Goal: Information Seeking & Learning: Understand process/instructions

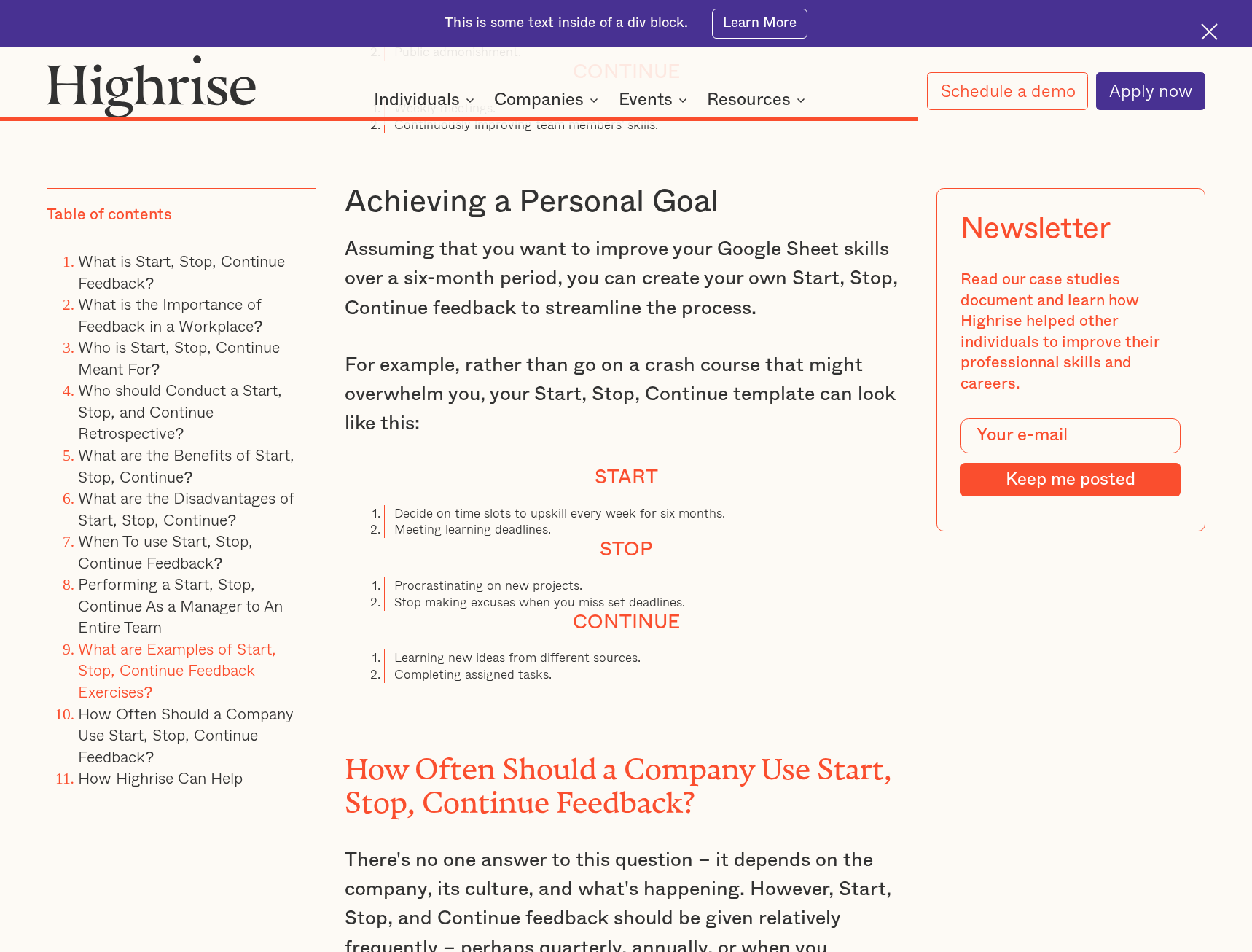
scroll to position [11375, 0]
drag, startPoint x: 390, startPoint y: 439, endPoint x: 753, endPoint y: 436, distance: 363.0
click at [753, 505] on li "Decide on time slots to upskill every week for six months." at bounding box center [646, 513] width 523 height 16
click at [560, 537] on h4 "Stop" at bounding box center [626, 549] width 563 height 24
drag, startPoint x: 399, startPoint y: 457, endPoint x: 574, endPoint y: 455, distance: 175.0
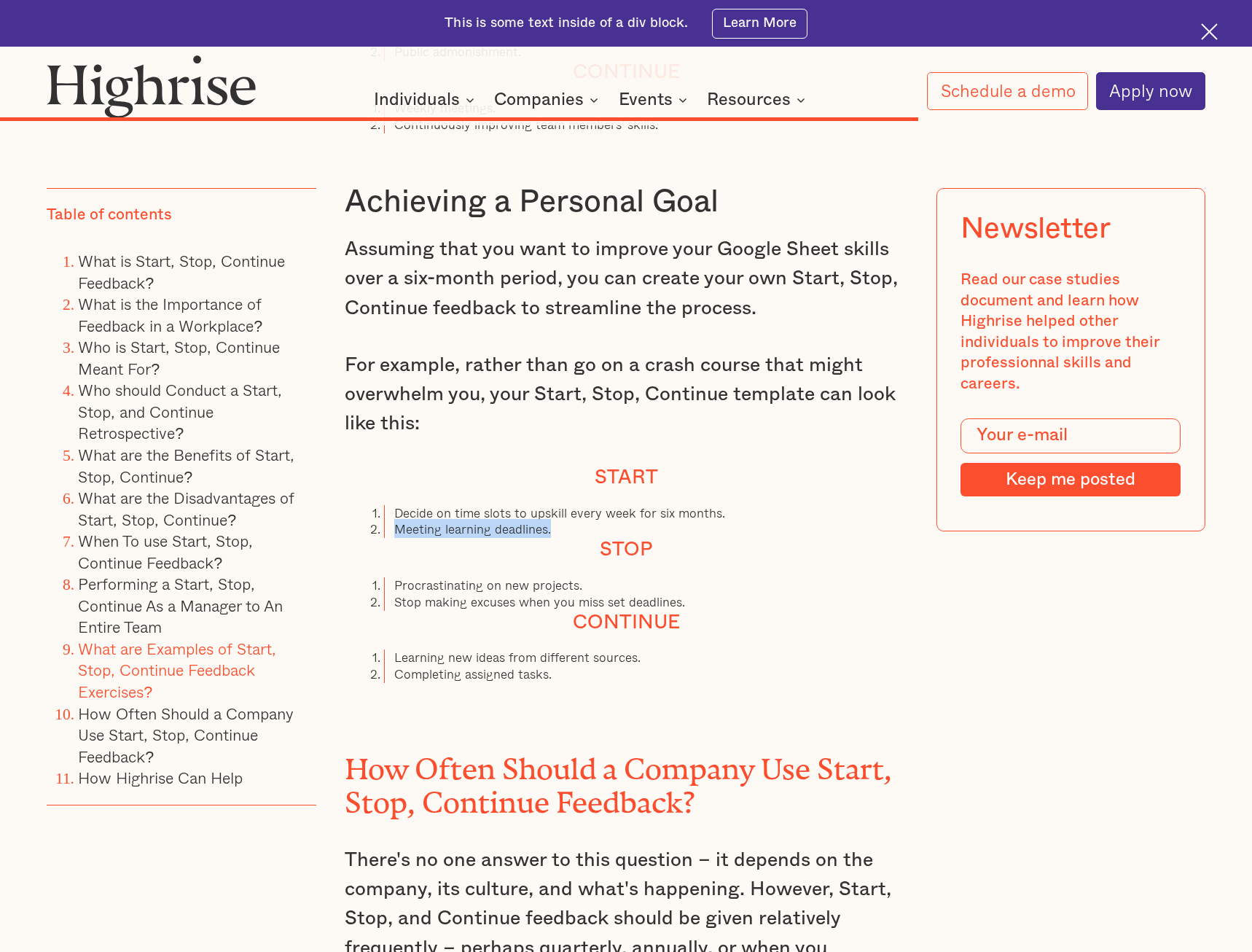
click at [574, 521] on li "Meeting learning deadlines." at bounding box center [646, 529] width 523 height 16
click at [543, 537] on h4 "Stop" at bounding box center [626, 549] width 563 height 24
drag, startPoint x: 391, startPoint y: 513, endPoint x: 632, endPoint y: 496, distance: 241.6
click at [632, 578] on ol "Procrastinating on new projects. Stop making excuses when you miss set deadline…" at bounding box center [626, 594] width 563 height 34
drag, startPoint x: 590, startPoint y: 523, endPoint x: 504, endPoint y: 523, distance: 86.0
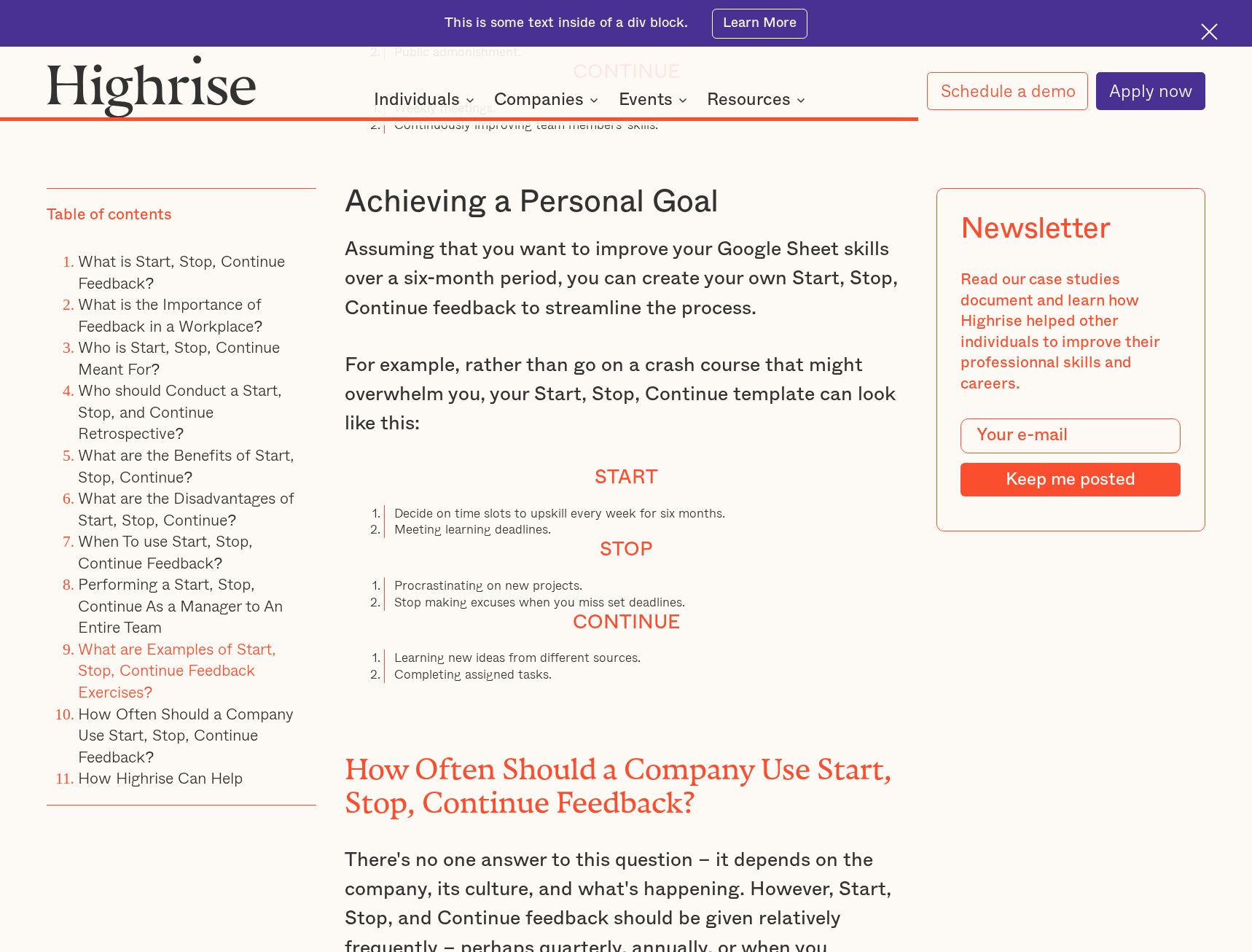
click at [590, 594] on li "Stop making excuses when you miss set deadlines." at bounding box center [646, 602] width 523 height 16
drag, startPoint x: 406, startPoint y: 531, endPoint x: 734, endPoint y: 519, distance: 328.2
click at [730, 578] on ol "Procrastinating on new projects. Stop making excuses when you miss set deadline…" at bounding box center [626, 594] width 563 height 34
click at [729, 594] on li "Stop making excuses when you miss set deadlines." at bounding box center [646, 602] width 523 height 16
drag, startPoint x: 395, startPoint y: 588, endPoint x: 695, endPoint y: 578, distance: 300.2
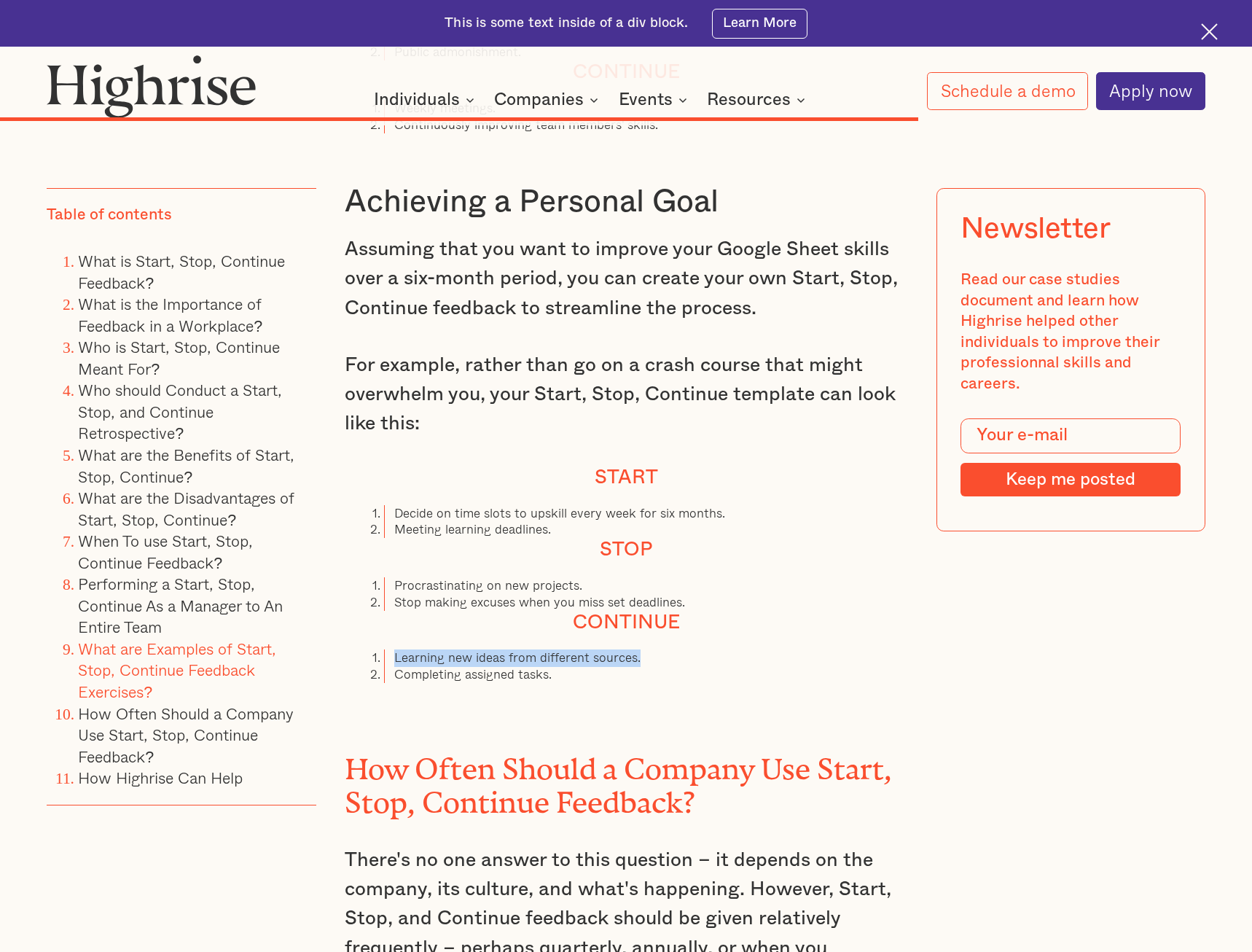
click at [695, 650] on li "Learning new ideas from different sources." at bounding box center [646, 658] width 523 height 16
drag, startPoint x: 647, startPoint y: 589, endPoint x: 632, endPoint y: 599, distance: 18.0
click at [645, 650] on ol "Learning new ideas from different sources. Completing assigned tasks." at bounding box center [626, 666] width 563 height 34
click at [624, 666] on li "Completing assigned tasks." at bounding box center [646, 674] width 523 height 16
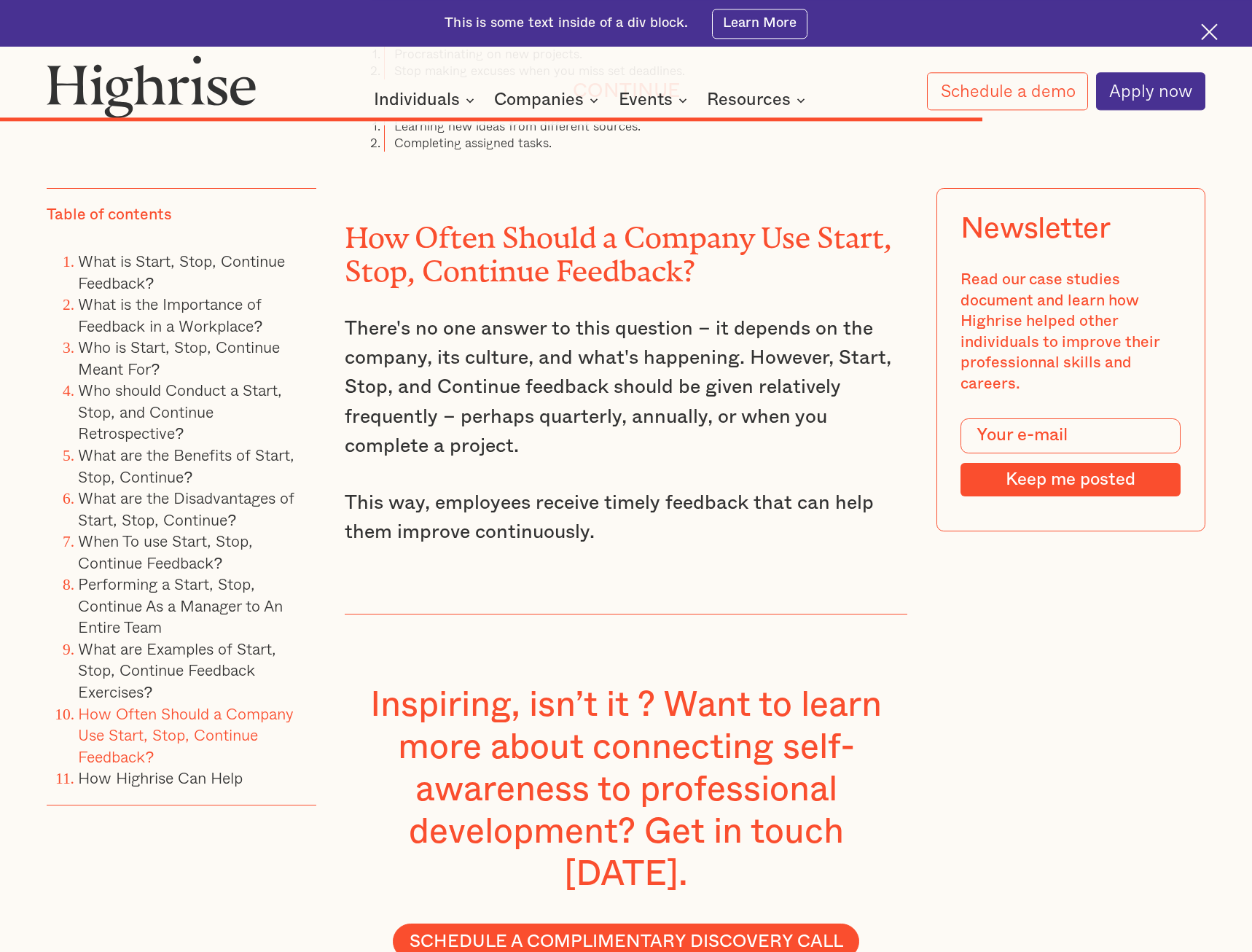
scroll to position [11820, 0]
